Goal: Check status: Check status

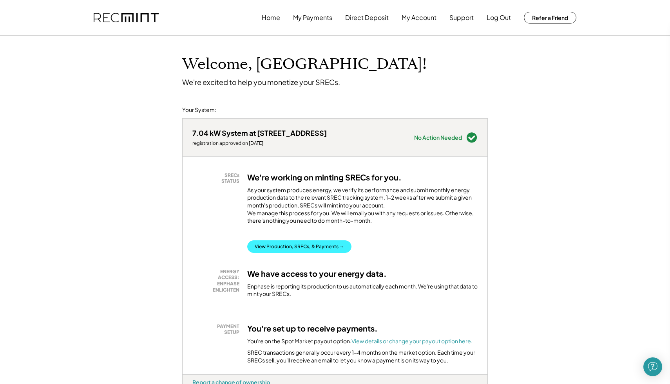
click at [299, 253] on button "View Production, SRECs, & Payments →" at bounding box center [299, 247] width 104 height 13
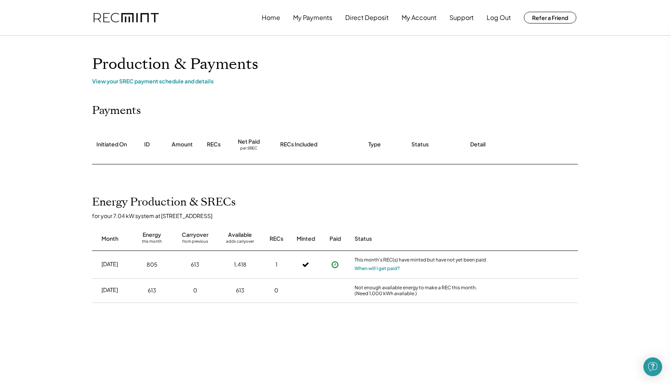
click at [335, 265] on icon at bounding box center [335, 265] width 8 height 8
